Goal: Task Accomplishment & Management: Manage account settings

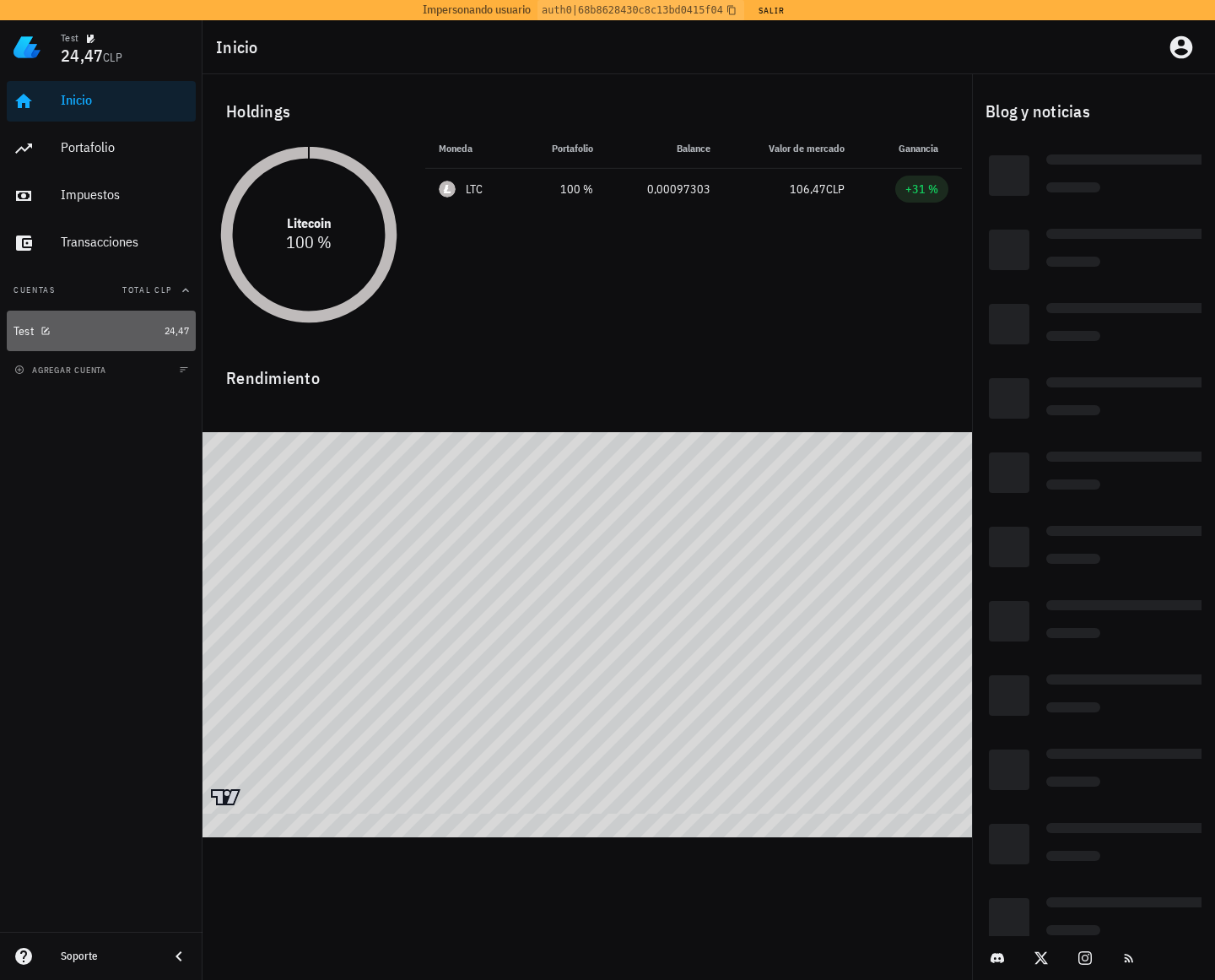
click at [118, 338] on div "Test" at bounding box center [85, 331] width 145 height 17
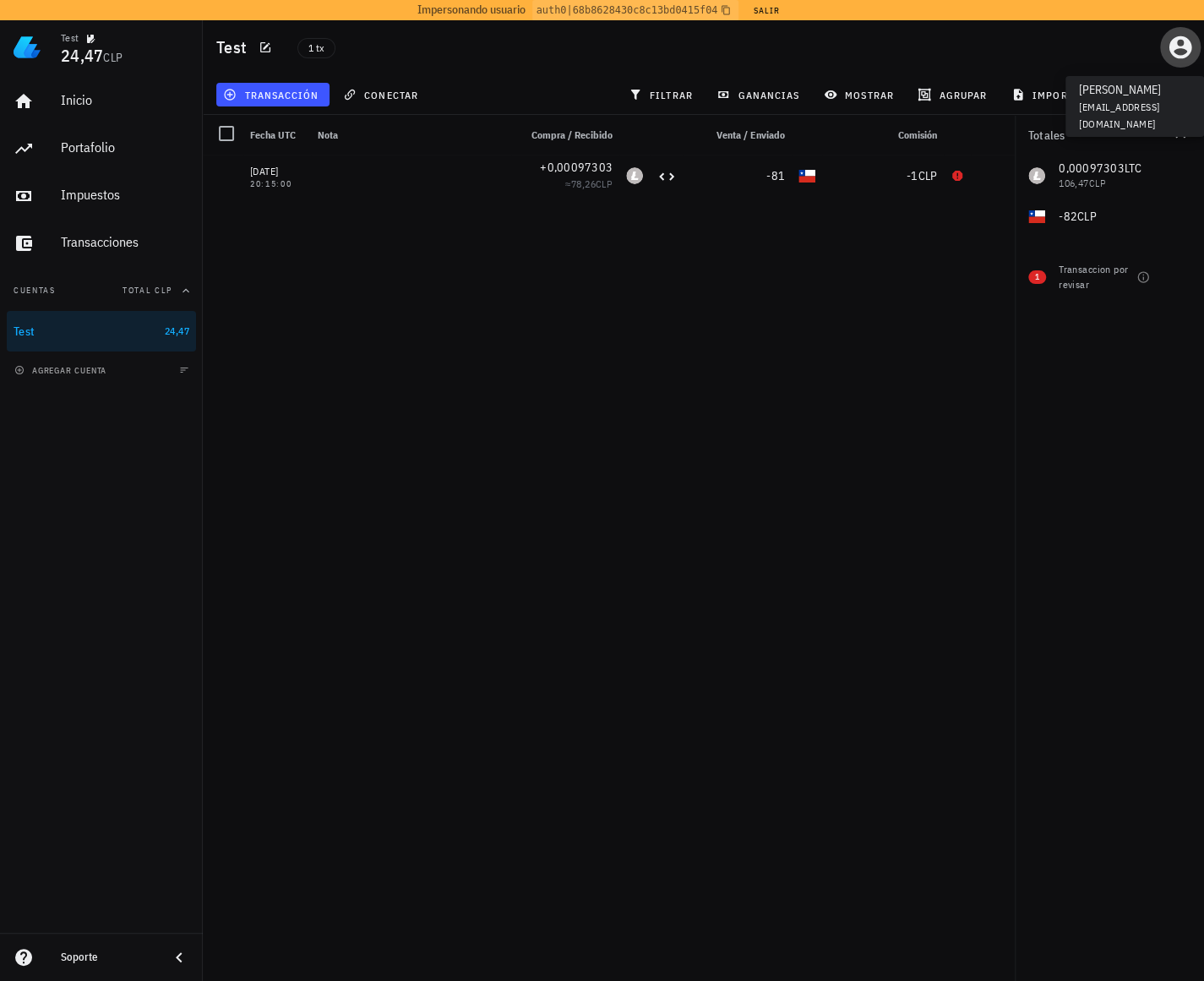
click at [1176, 53] on icon "button" at bounding box center [1181, 48] width 27 height 27
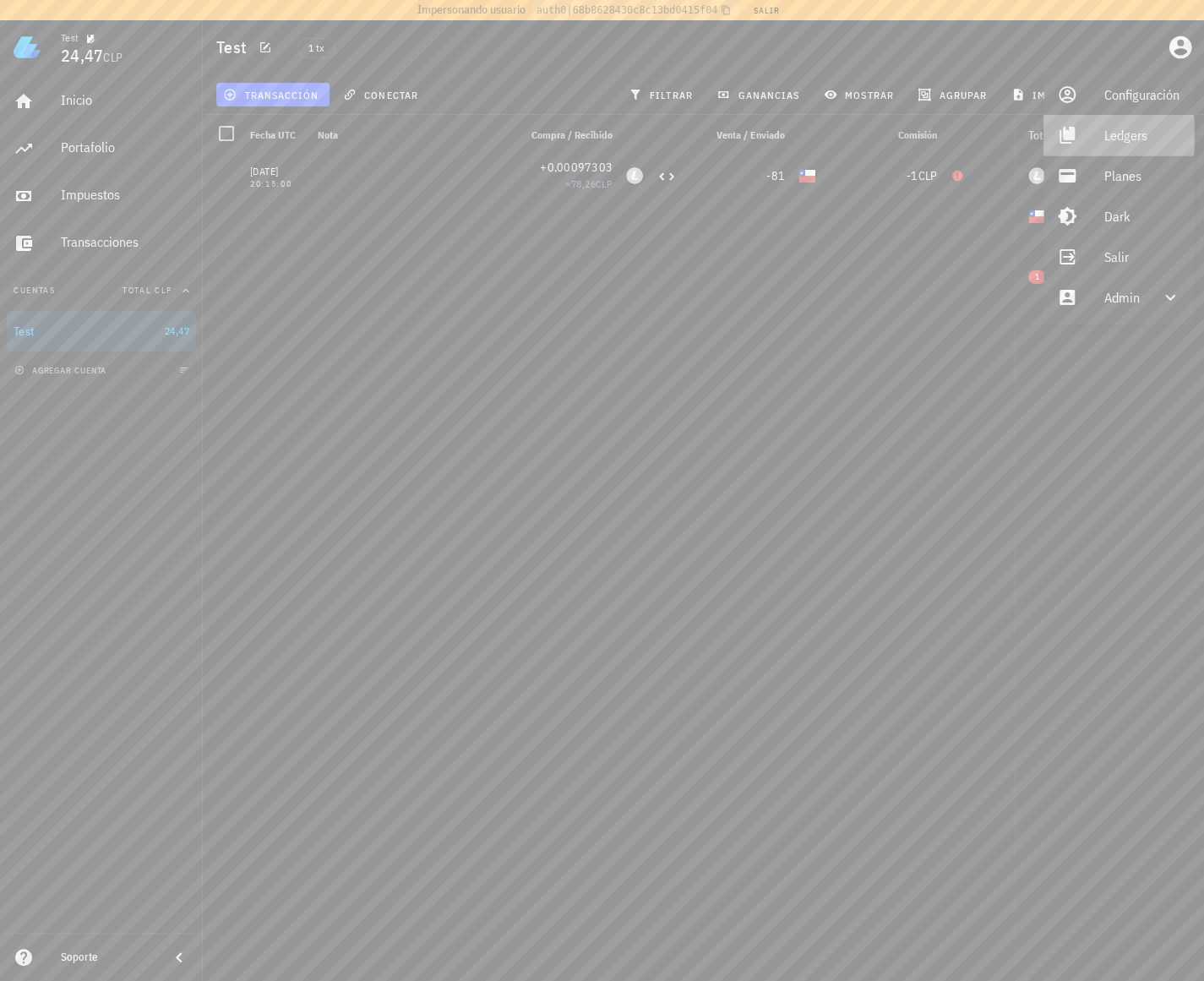
click at [1117, 138] on div "Ledgers" at bounding box center [1143, 135] width 76 height 34
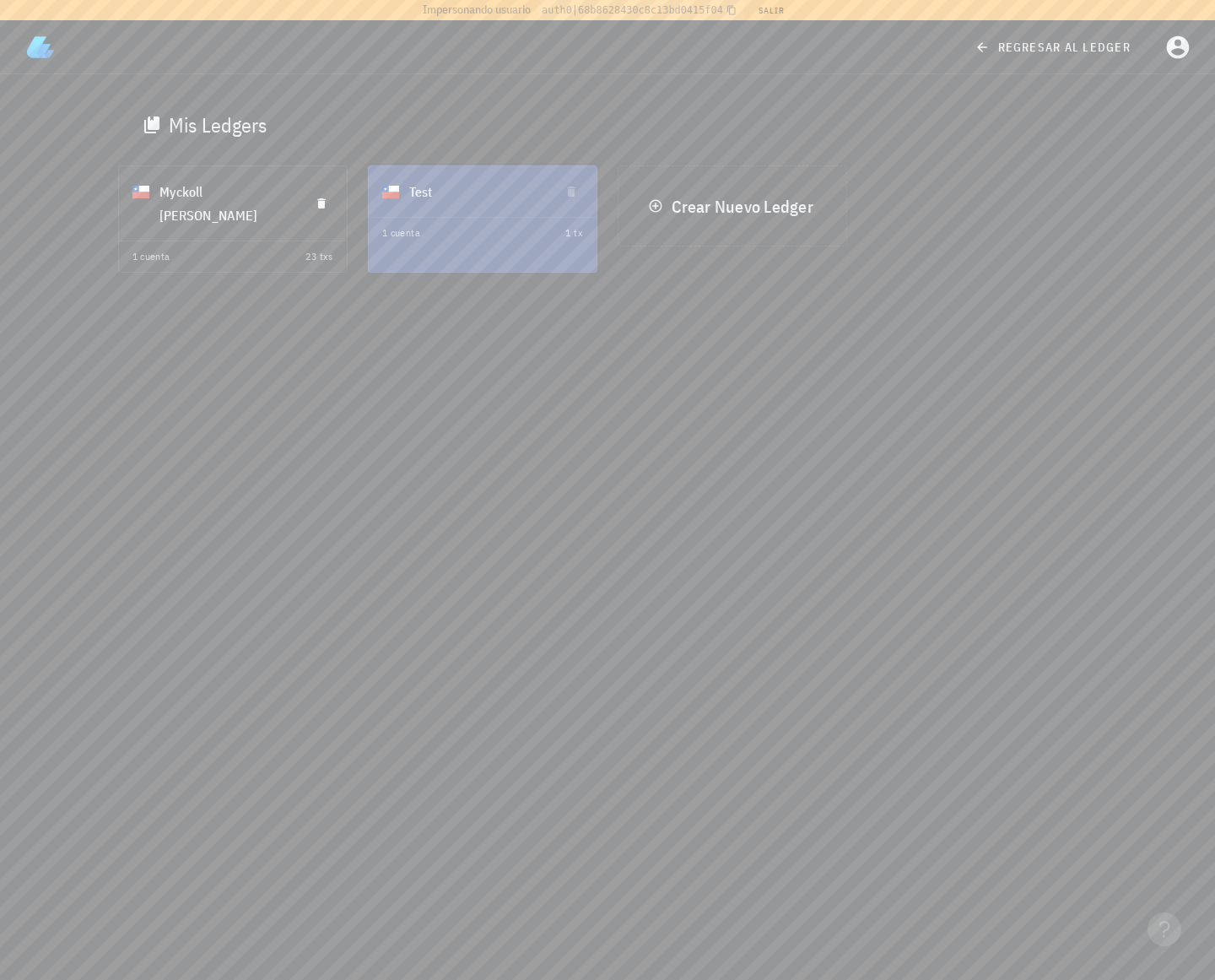
click at [231, 197] on div "[PERSON_NAME]" at bounding box center [227, 204] width 137 height 68
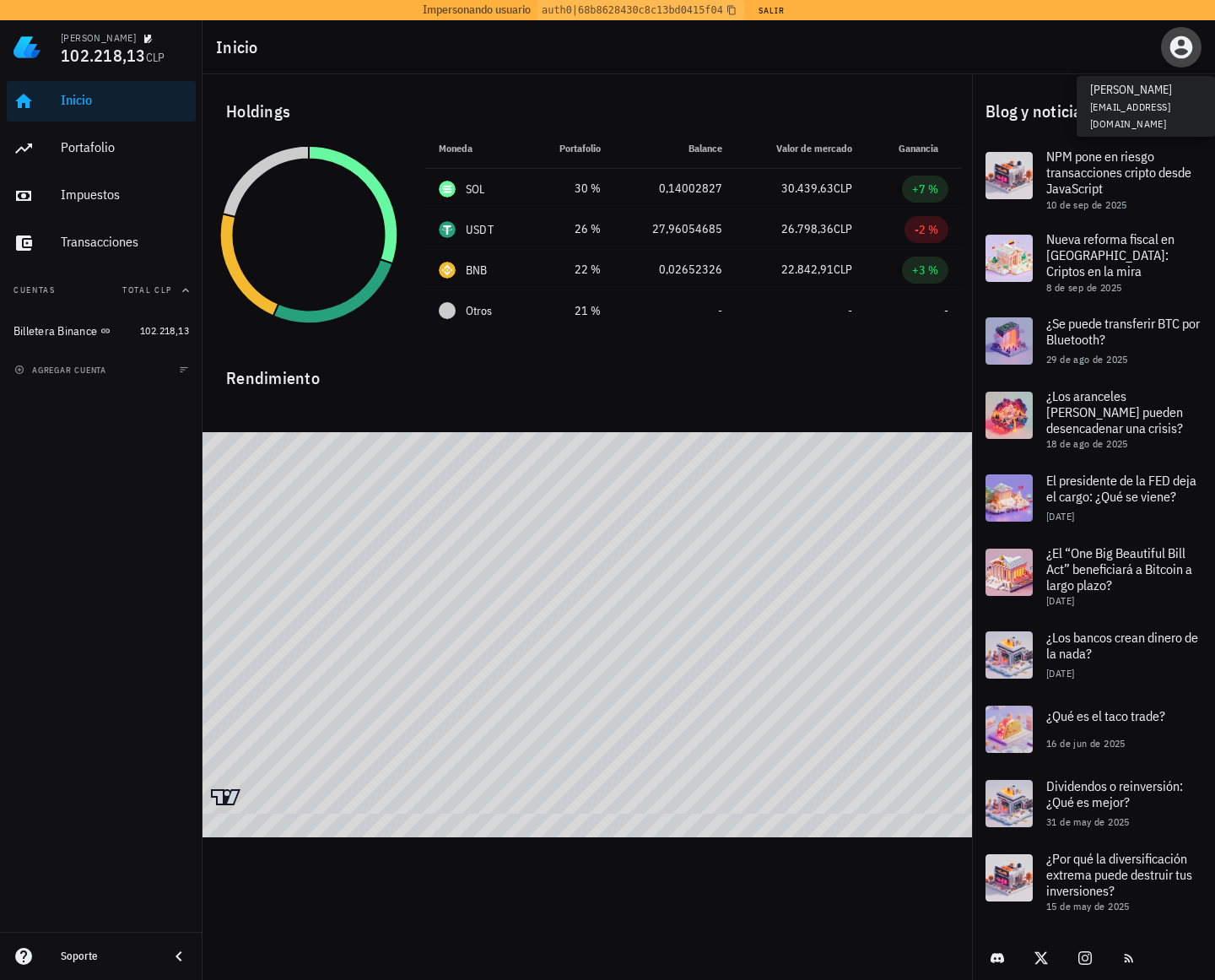
click at [1178, 43] on icon "button" at bounding box center [1181, 47] width 22 height 22
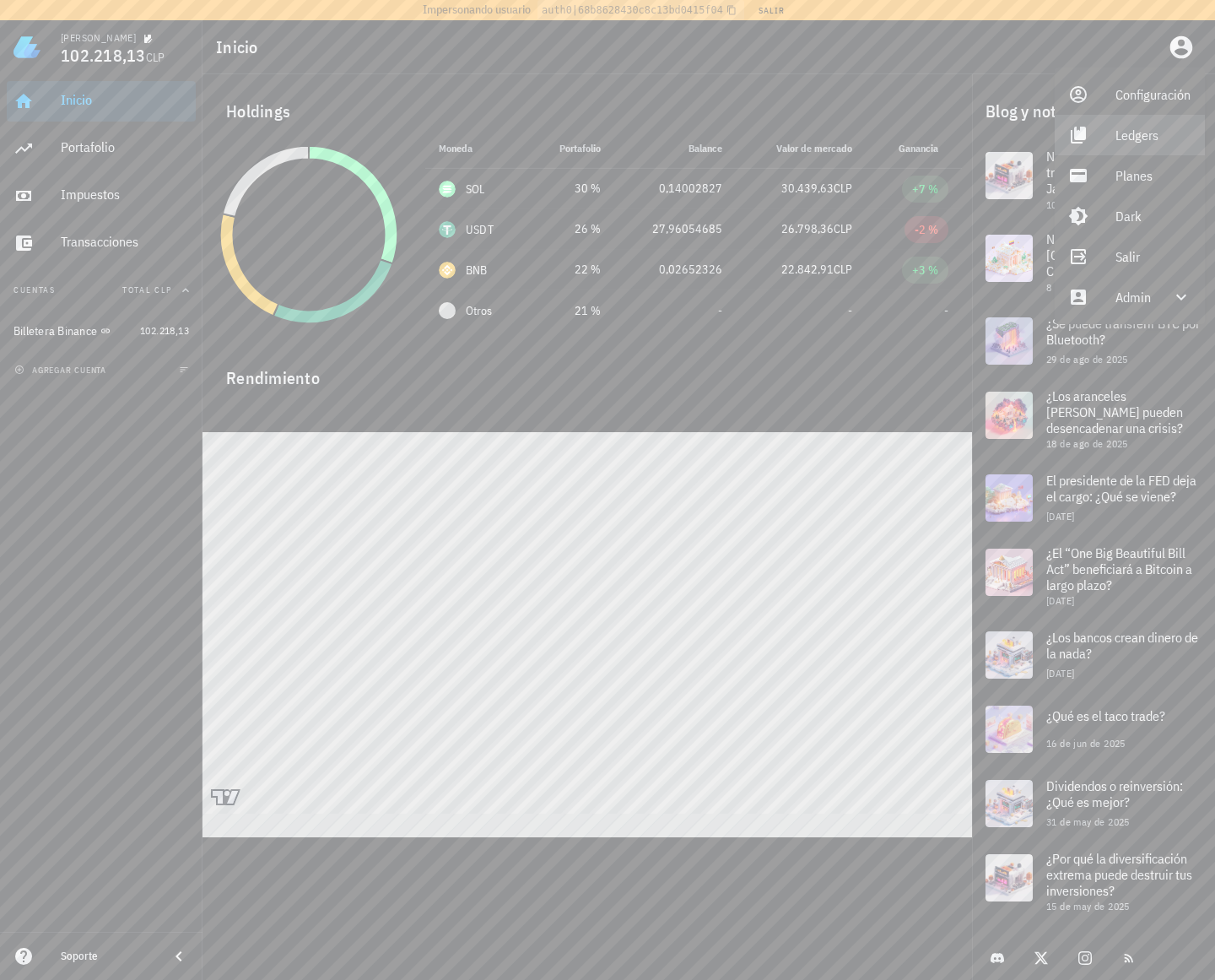
click at [1125, 132] on div "Ledgers" at bounding box center [1154, 135] width 76 height 34
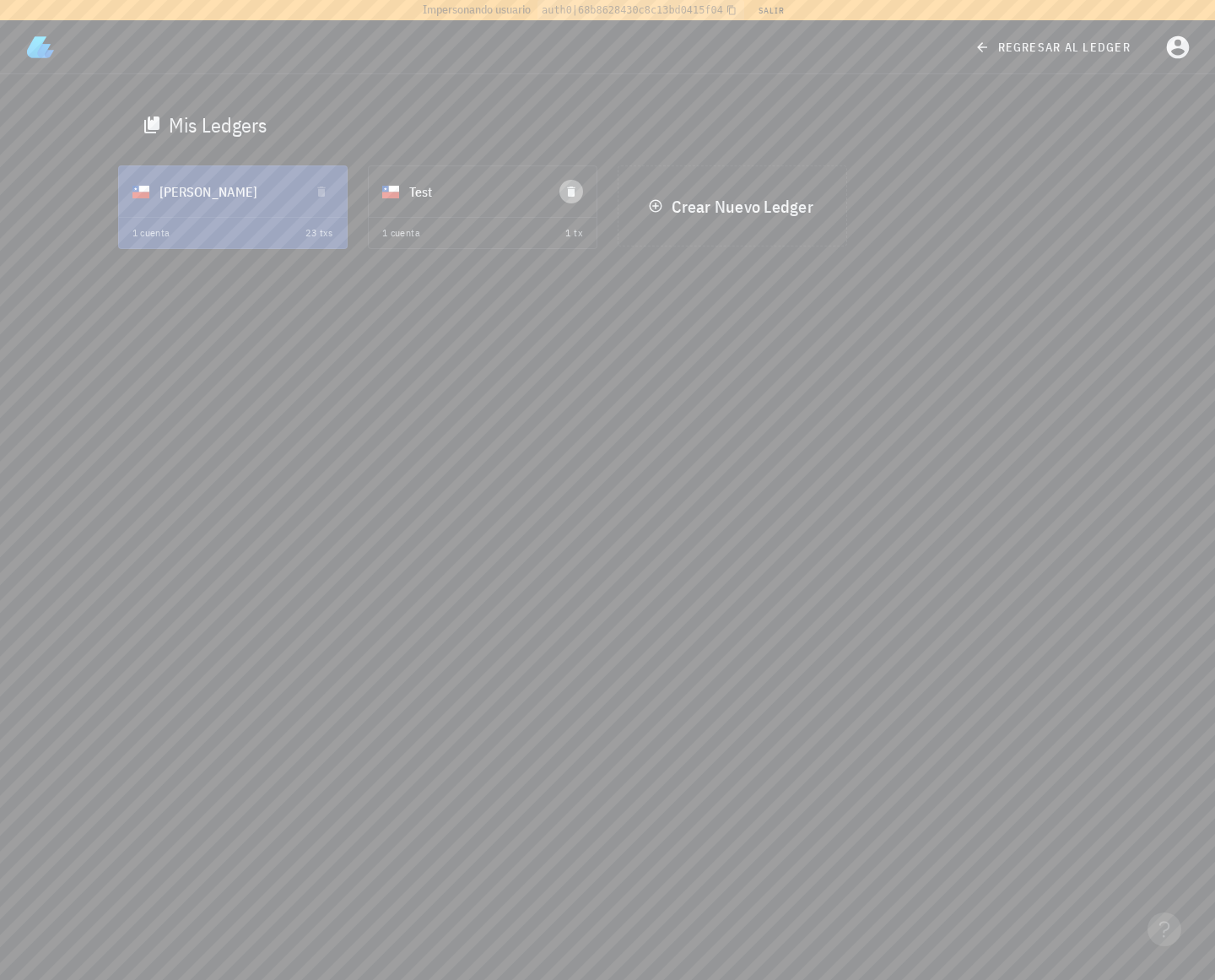
click at [571, 193] on icon "button" at bounding box center [571, 191] width 8 height 10
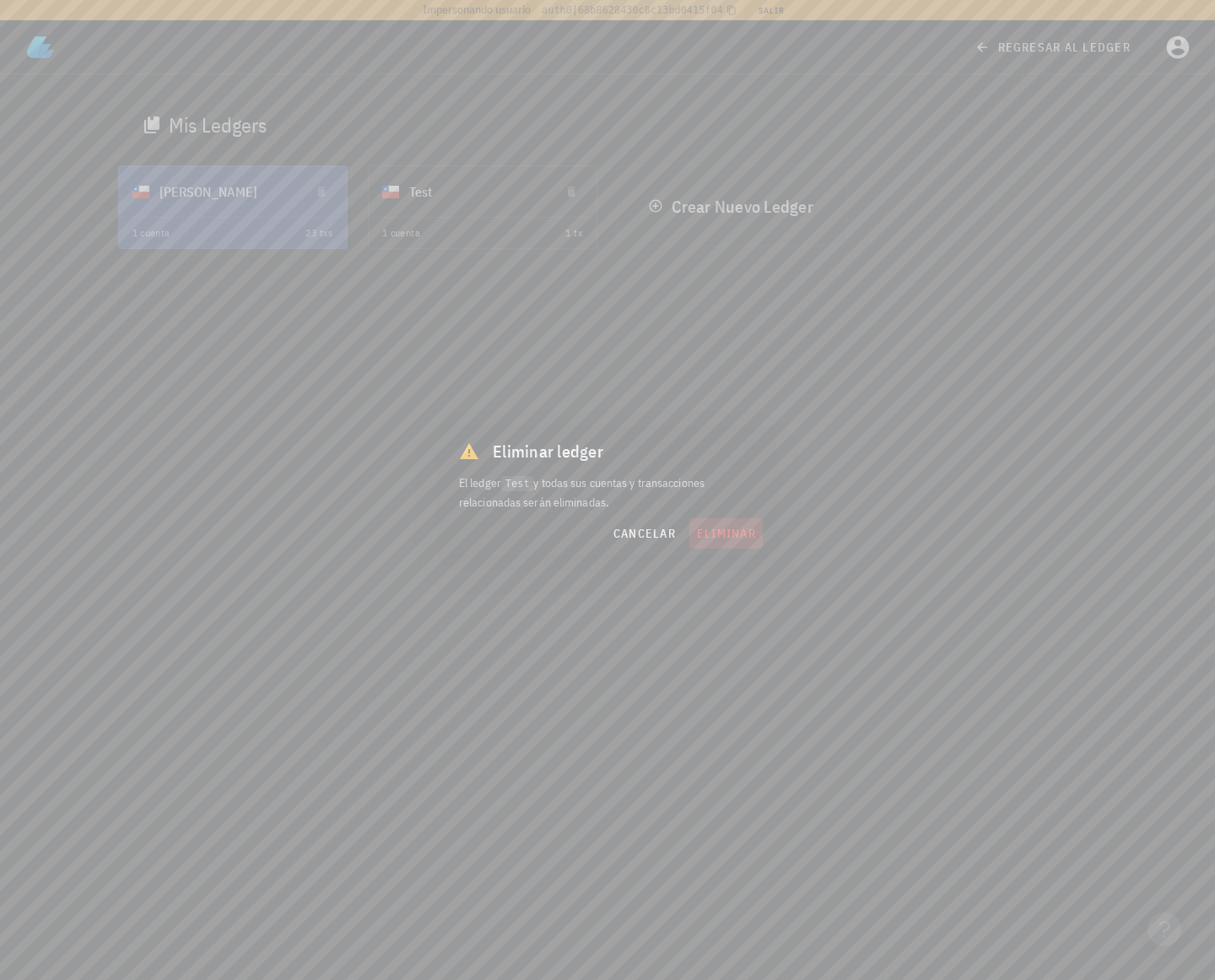
click at [732, 536] on span "eliminar" at bounding box center [726, 533] width 60 height 16
